Goal: Transaction & Acquisition: Obtain resource

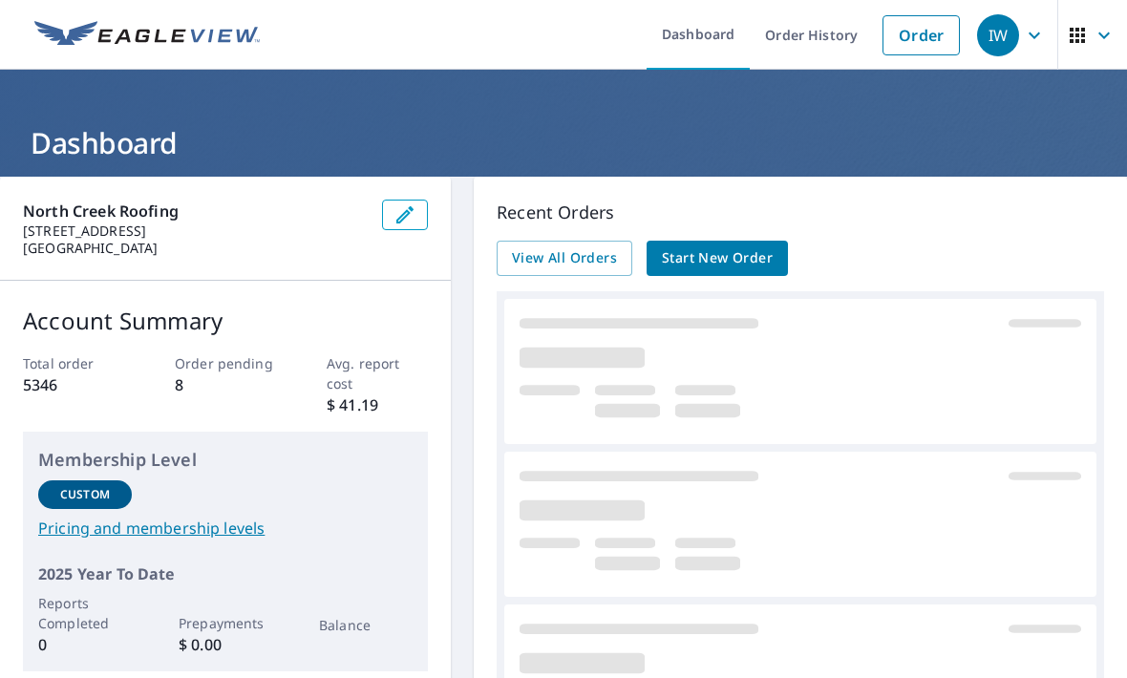
click at [726, 264] on span "Start New Order" at bounding box center [717, 258] width 111 height 24
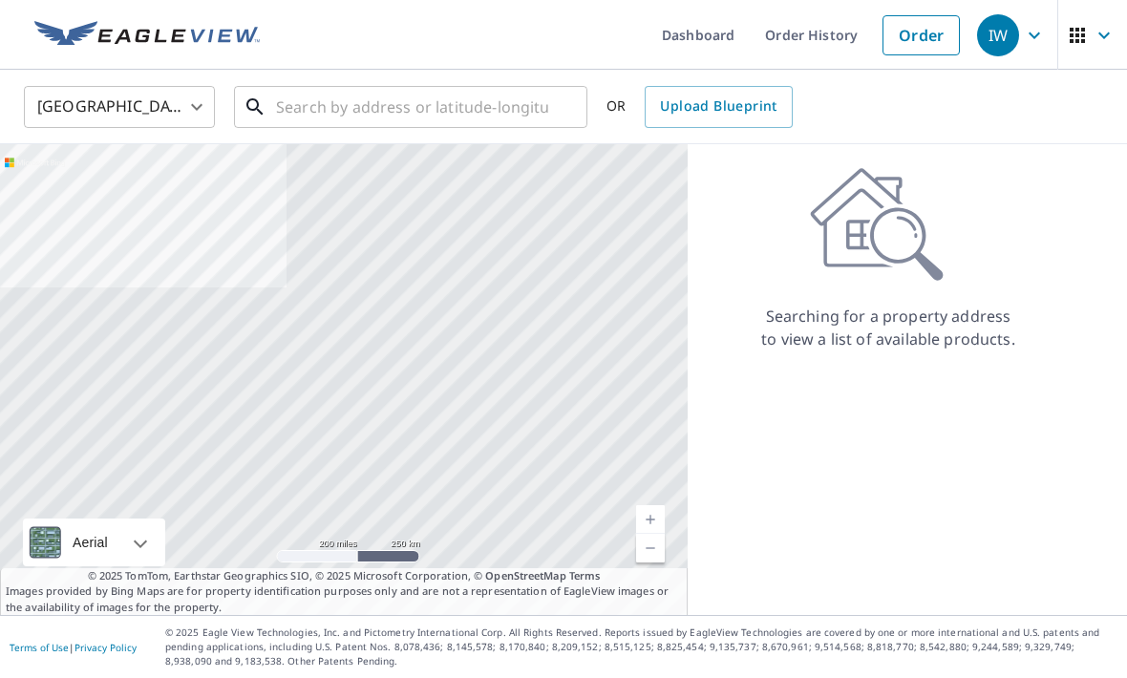
click at [456, 113] on input "text" at bounding box center [412, 106] width 272 height 53
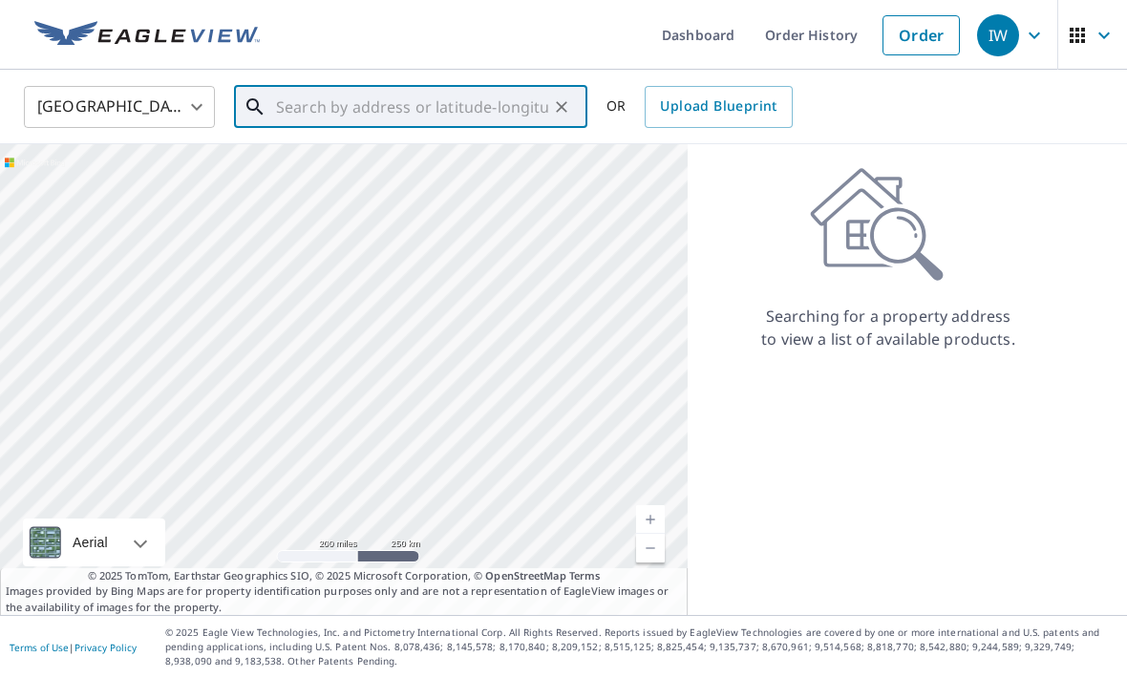
click at [301, 120] on input "text" at bounding box center [412, 106] width 272 height 53
paste input "[STREET_ADDRESS]"
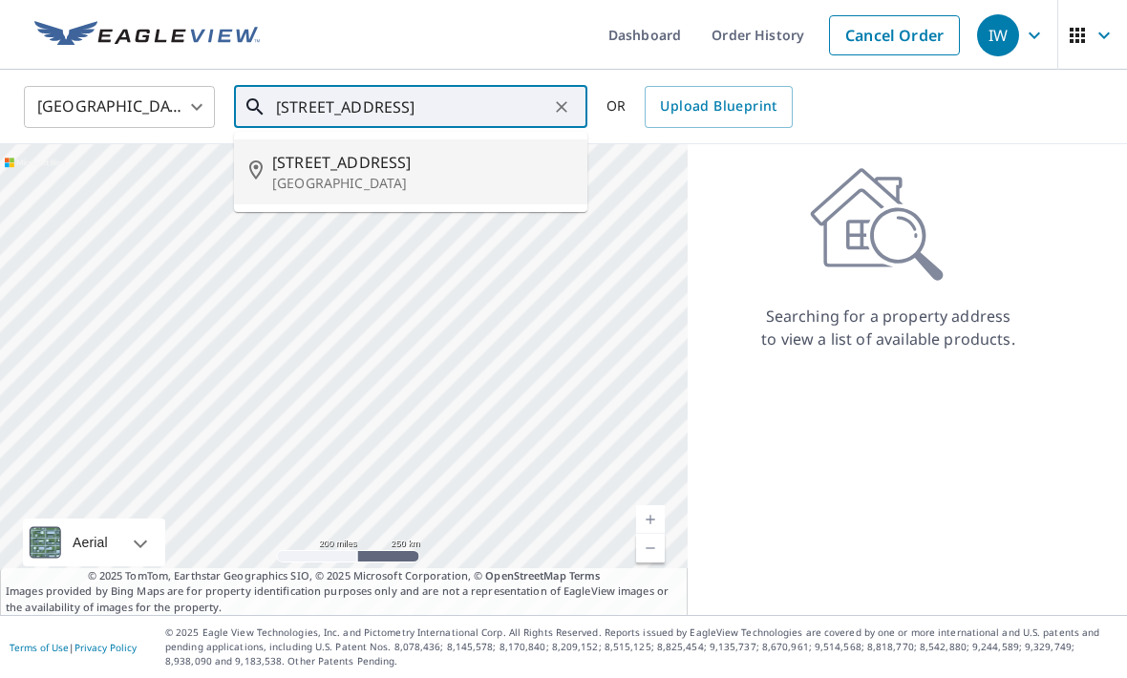
click at [302, 175] on p "[GEOGRAPHIC_DATA]" at bounding box center [422, 183] width 300 height 19
type input "[STREET_ADDRESS]"
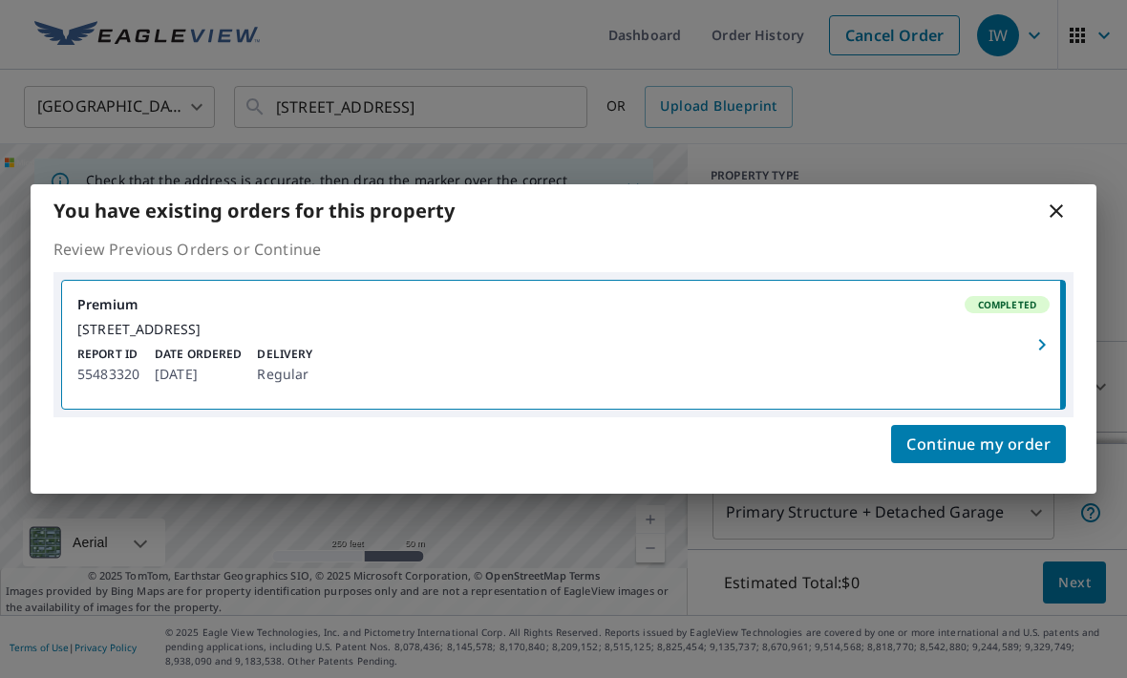
click at [1001, 386] on div "Report ID 55483320 Date Ordered [DATE] Delivery Regular" at bounding box center [563, 366] width 972 height 40
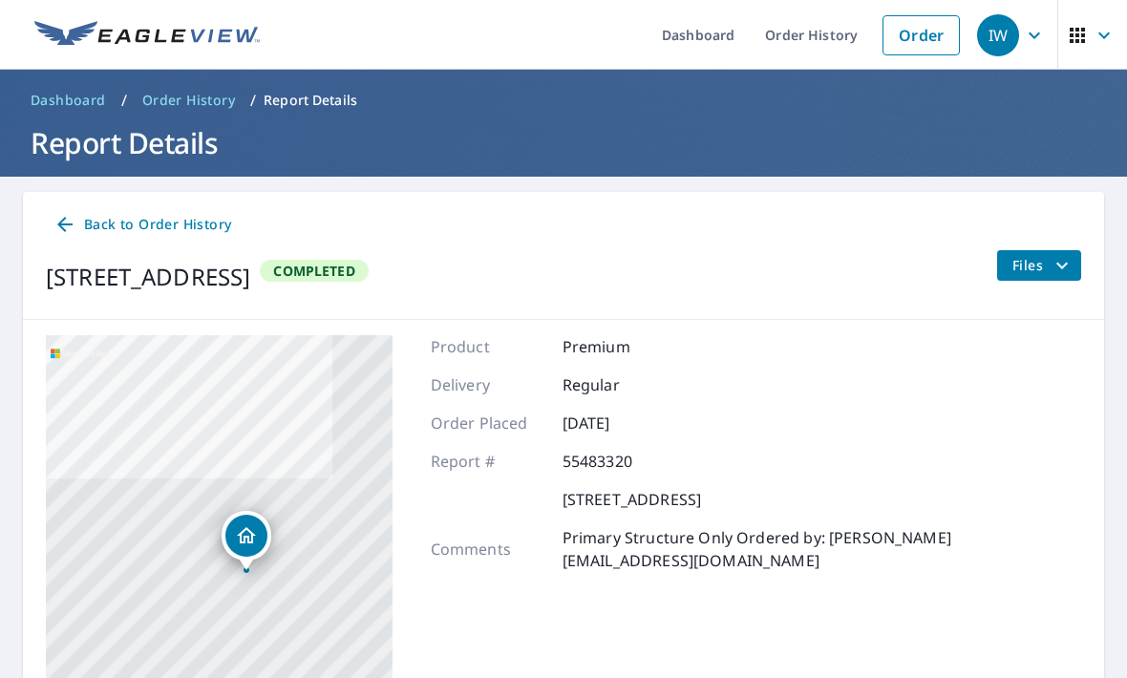
click at [1055, 267] on icon "filesDropdownBtn-55483320" at bounding box center [1061, 265] width 23 height 23
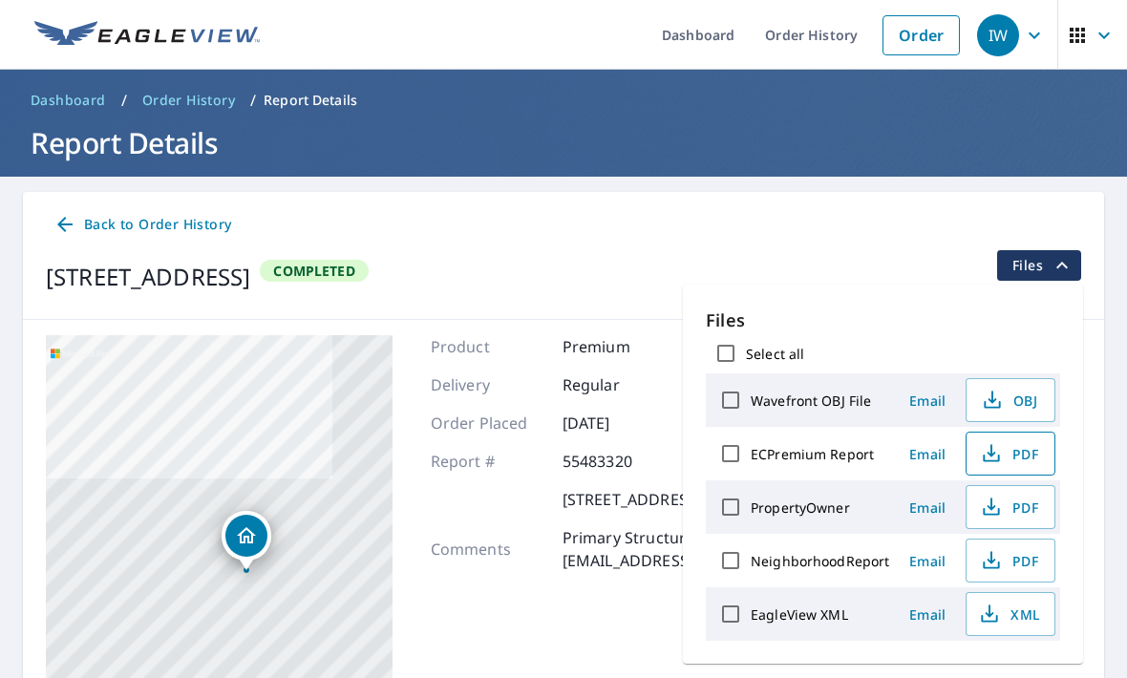
click at [1009, 460] on span "PDF" at bounding box center [1008, 453] width 61 height 23
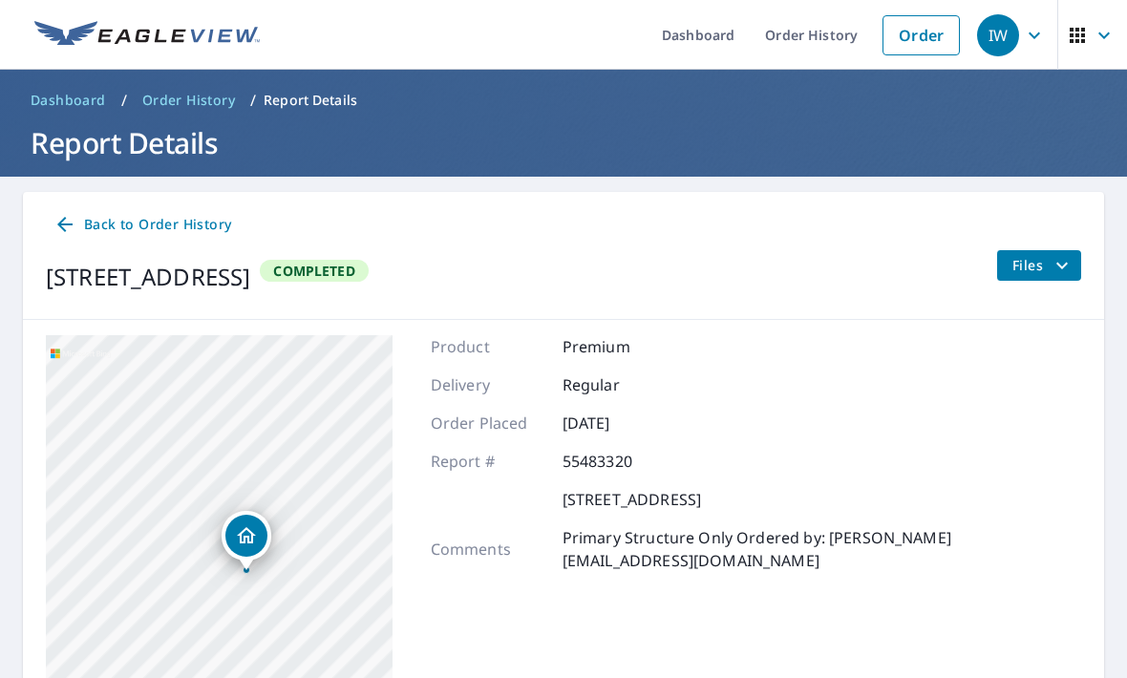
click at [1030, 38] on icon "button" at bounding box center [1034, 35] width 23 height 23
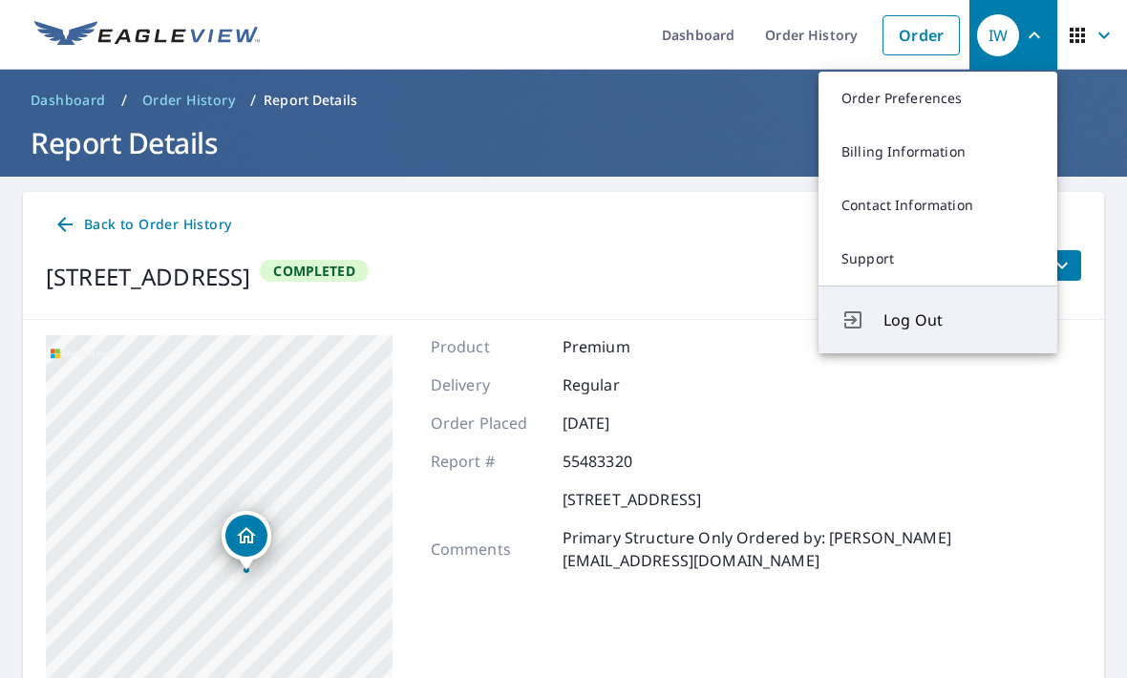
click at [971, 326] on span "Log Out" at bounding box center [958, 319] width 151 height 23
